Goal: Information Seeking & Learning: Learn about a topic

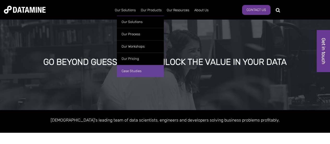
click at [138, 70] on link "Case Studies" at bounding box center [140, 71] width 47 height 12
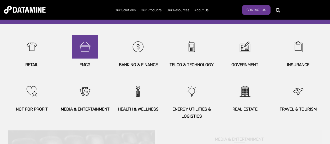
scroll to position [366, 0]
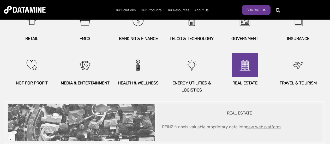
click at [244, 71] on img at bounding box center [245, 65] width 22 height 24
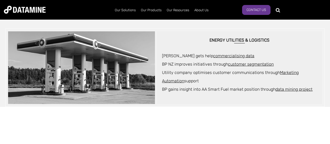
scroll to position [444, 0]
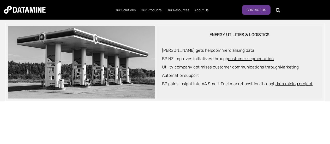
click at [255, 58] on link "customer segmentation" at bounding box center [251, 58] width 46 height 5
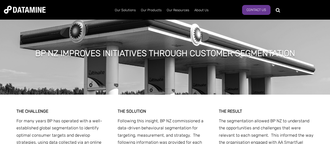
scroll to position [387, 0]
